Goal: Task Accomplishment & Management: Use online tool/utility

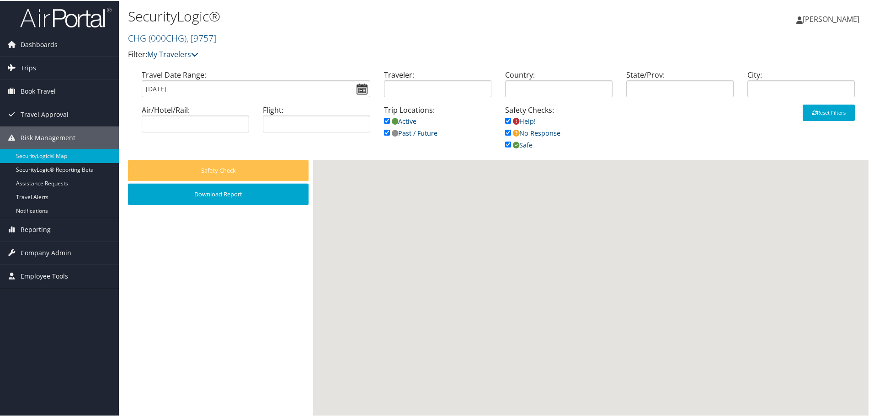
click at [29, 71] on span "Trips" at bounding box center [29, 67] width 16 height 23
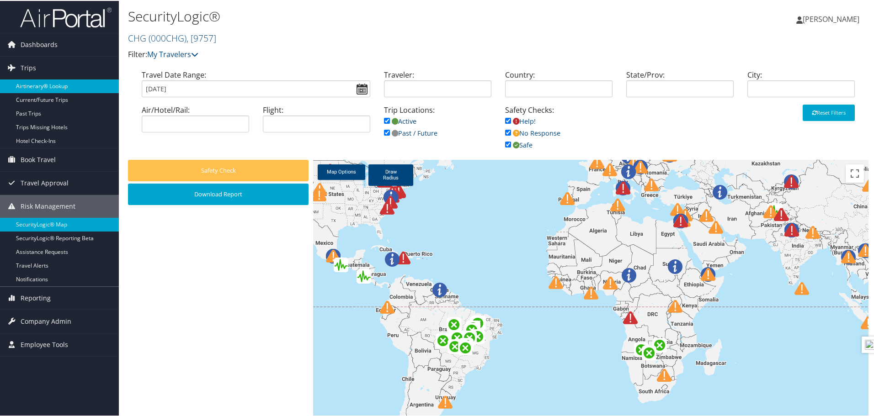
click at [51, 87] on link "Airtinerary® Lookup" at bounding box center [59, 86] width 119 height 14
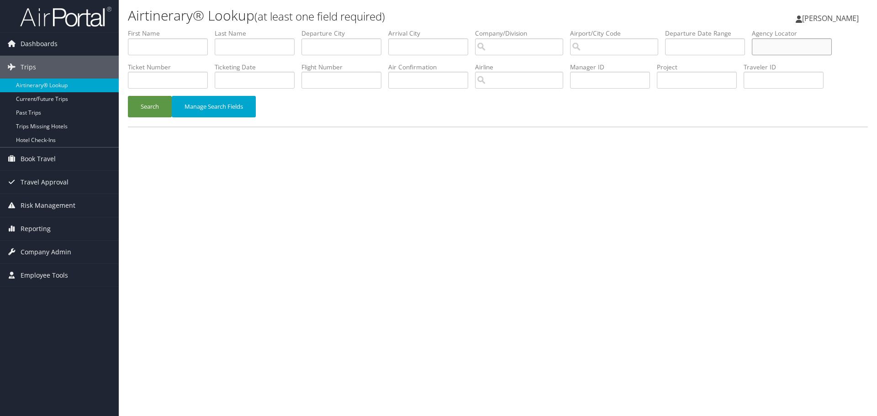
click at [794, 50] on input "text" at bounding box center [792, 46] width 80 height 17
paste input "OCXGVD"
type input "OCXGVD"
click at [149, 113] on button "Search" at bounding box center [150, 106] width 44 height 21
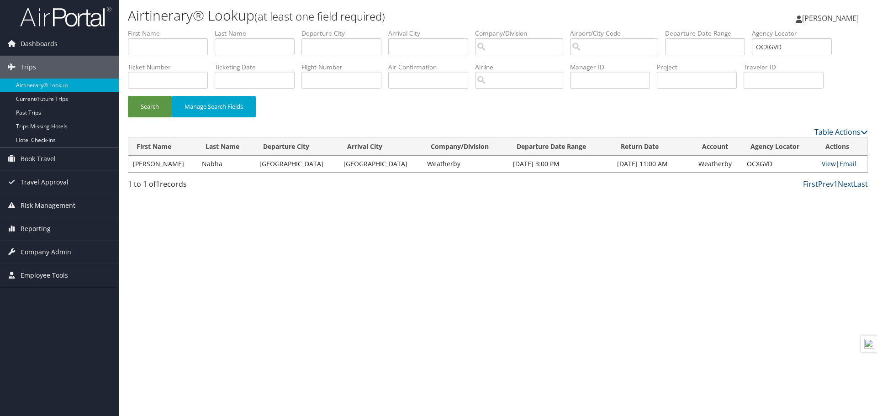
click at [824, 165] on link "View" at bounding box center [829, 163] width 14 height 9
click at [847, 166] on link "Email" at bounding box center [848, 163] width 17 height 9
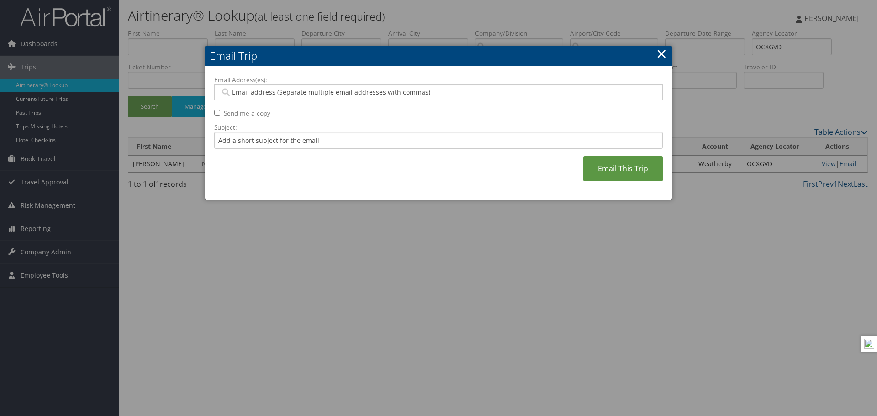
click at [358, 98] on div at bounding box center [438, 93] width 449 height 16
click at [360, 93] on input "Email Address(es):" at bounding box center [438, 92] width 436 height 9
type input "latisha.turner@weatherbyhealthcare.com"
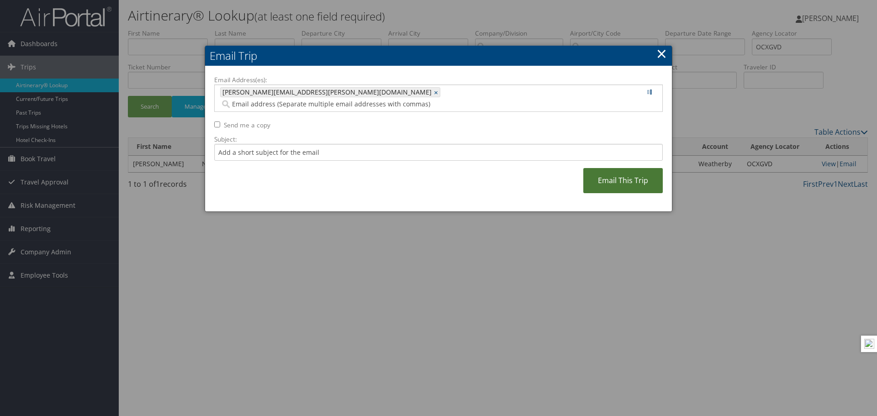
click at [616, 178] on link "Email This Trip" at bounding box center [624, 180] width 80 height 25
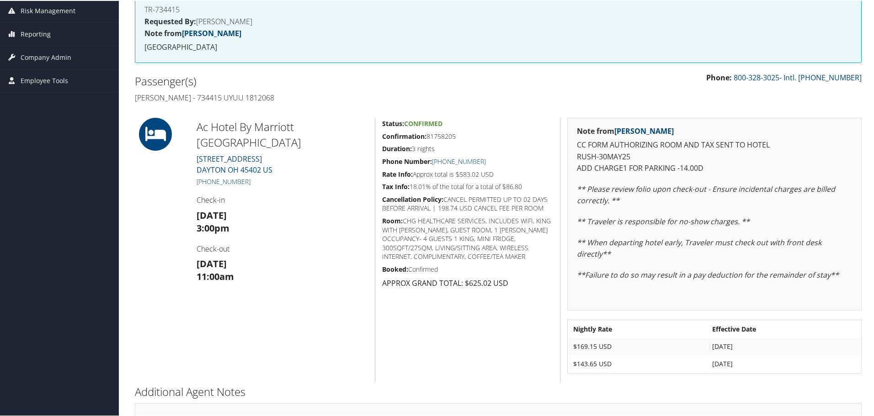
scroll to position [153, 0]
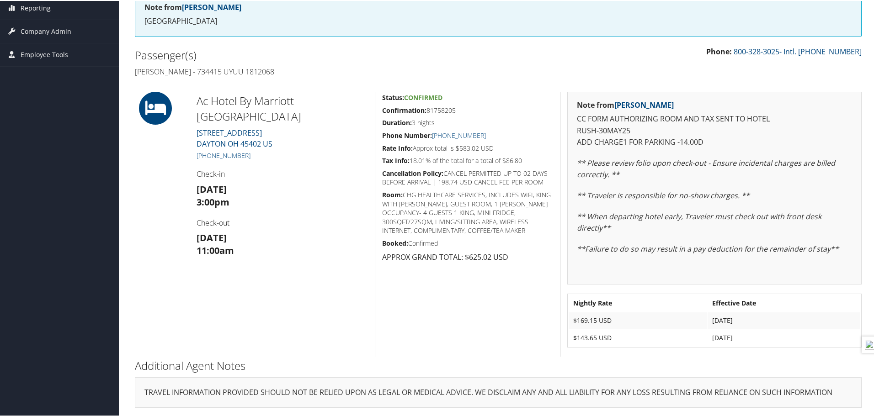
click at [498, 287] on div "Status: Confirmed Confirmation: 81758205 Duration: 3 nights Phone Number: [PHON…" at bounding box center [467, 223] width 185 height 265
drag, startPoint x: 182, startPoint y: 73, endPoint x: 156, endPoint y: 68, distance: 27.0
click at [156, 68] on h4 "[PERSON_NAME] - 734415 UYUU 1812068" at bounding box center [313, 71] width 356 height 10
click at [213, 201] on div "Ac Hotel By Marriott [GEOGRAPHIC_DATA] [STREET_ADDRESS] [PHONE_NUMBER] Check-in…" at bounding box center [282, 223] width 185 height 265
drag, startPoint x: 470, startPoint y: 254, endPoint x: 527, endPoint y: 256, distance: 57.6
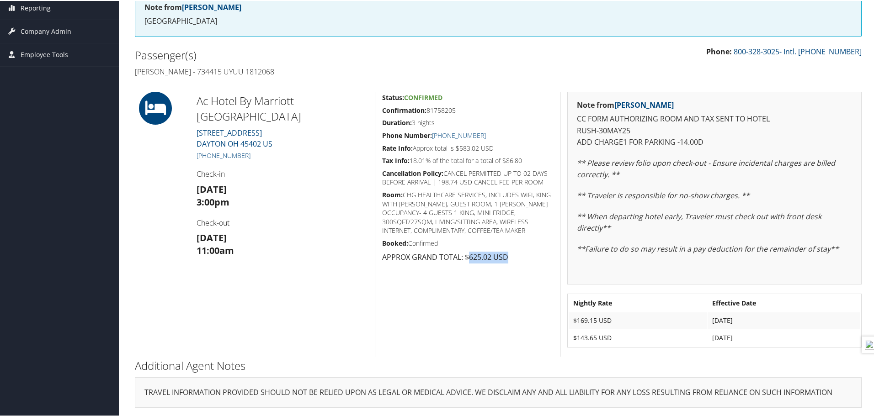
click at [527, 256] on p "APPROX GRAND TOTAL: $625.02 USD" at bounding box center [467, 257] width 171 height 12
drag, startPoint x: 683, startPoint y: 142, endPoint x: 577, endPoint y: 140, distance: 106.0
click at [577, 140] on p "CC FORM AUTHORIZING ROOM AND TAX SENT TO HOTEL RUSH-30MAY25 ADD CHARGE1 FOR PAR…" at bounding box center [714, 129] width 275 height 35
drag, startPoint x: 753, startPoint y: 322, endPoint x: 571, endPoint y: 322, distance: 181.9
click at [571, 322] on tr "$169.15 USD [DATE]" at bounding box center [715, 320] width 292 height 16
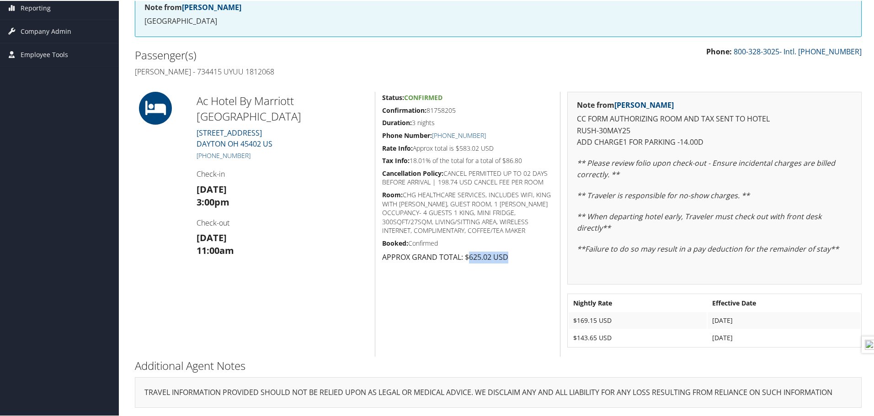
click at [745, 319] on td "[DATE]" at bounding box center [783, 320] width 153 height 16
click at [757, 320] on td "[DATE]" at bounding box center [783, 320] width 153 height 16
click at [753, 320] on td "[DATE]" at bounding box center [783, 320] width 153 height 16
click at [752, 320] on td "[DATE]" at bounding box center [783, 320] width 153 height 16
click at [754, 339] on td "[DATE]" at bounding box center [783, 337] width 153 height 16
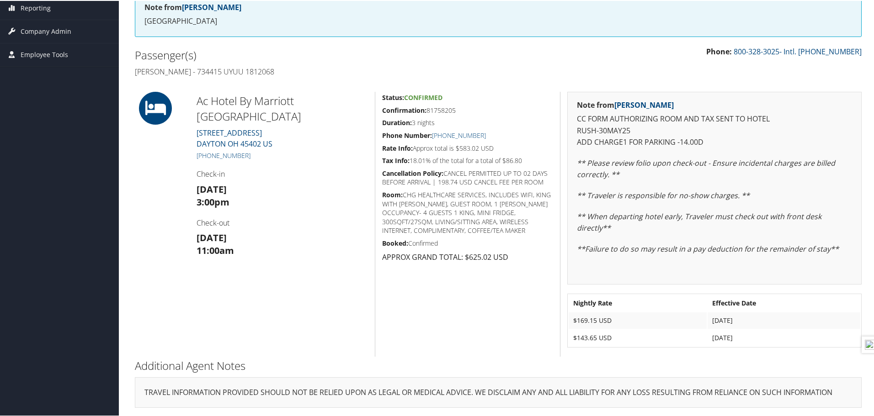
drag, startPoint x: 751, startPoint y: 339, endPoint x: 567, endPoint y: 339, distance: 184.2
click at [569, 339] on tr "$143.65 USD [DATE]" at bounding box center [715, 337] width 292 height 16
click at [772, 358] on h2 "Additional Agent Notes" at bounding box center [498, 365] width 727 height 16
